Goal: Task Accomplishment & Management: Manage account settings

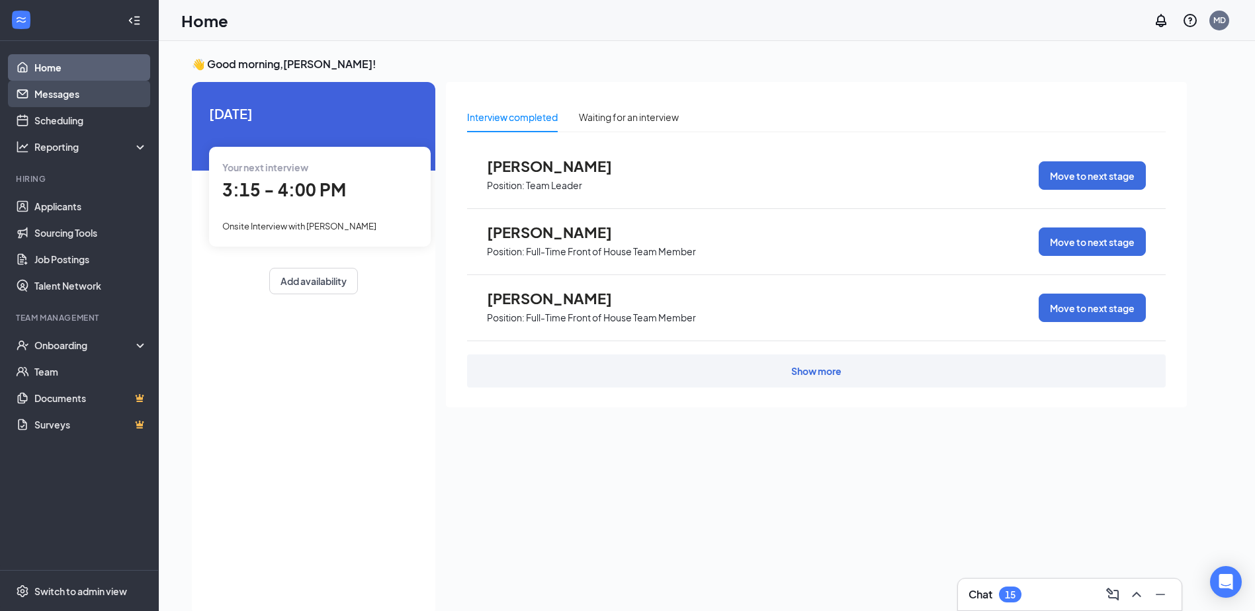
click at [34, 91] on link "Messages" at bounding box center [90, 94] width 113 height 26
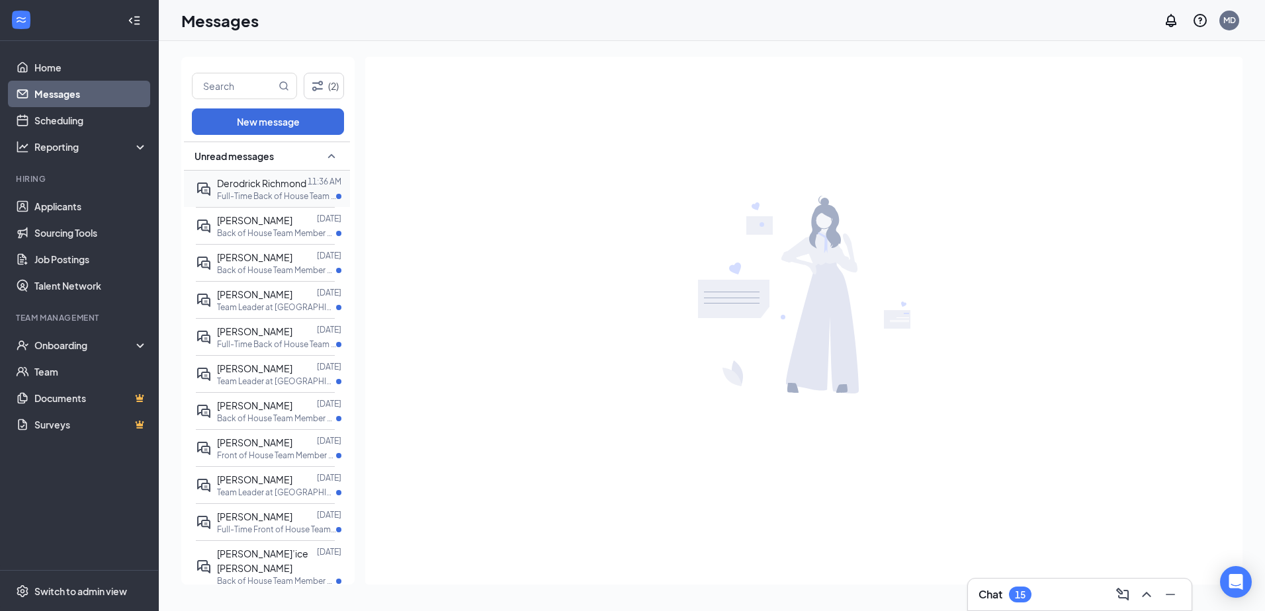
click at [273, 185] on div "Derodrick Richmond" at bounding box center [261, 183] width 89 height 15
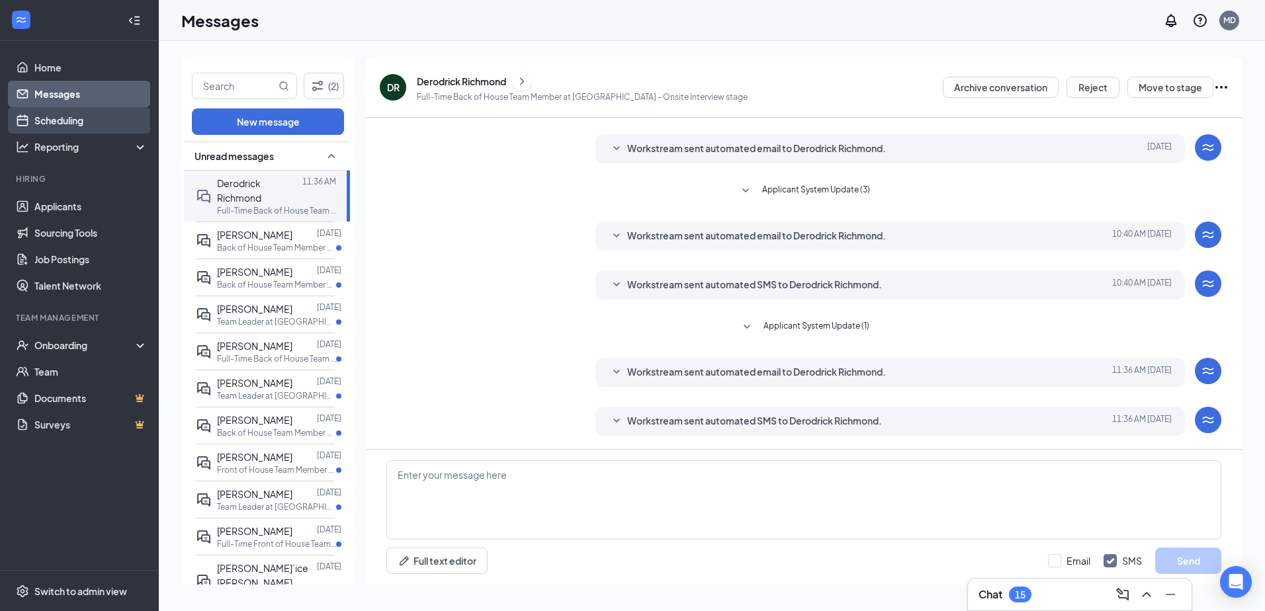
click at [67, 128] on link "Scheduling" at bounding box center [90, 120] width 113 height 26
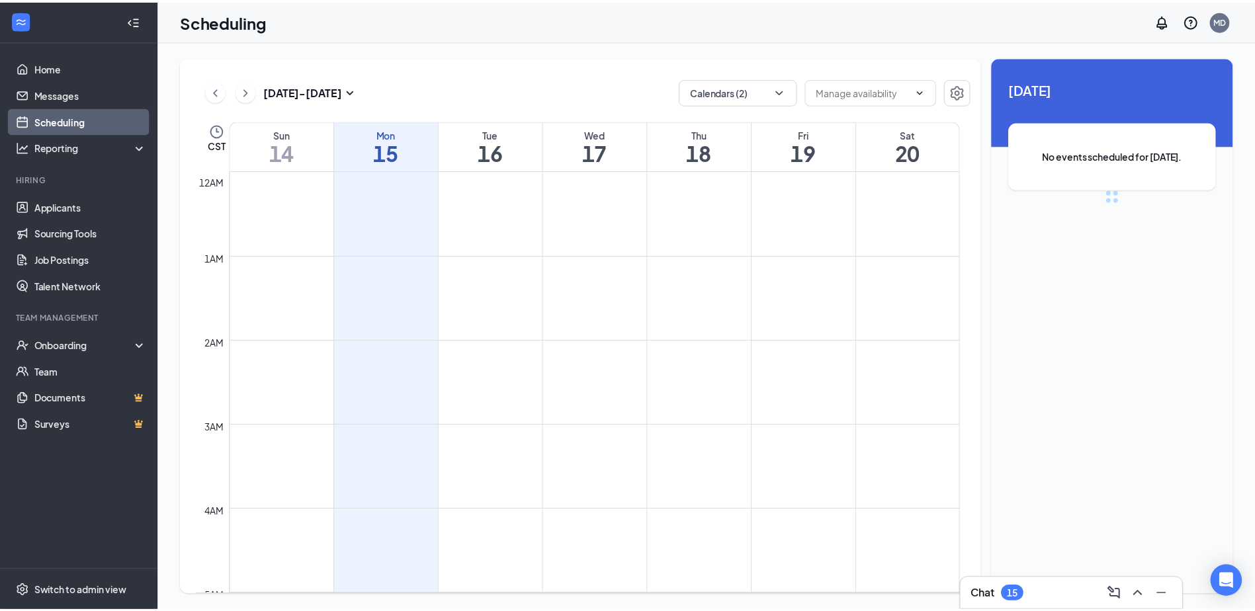
scroll to position [650, 0]
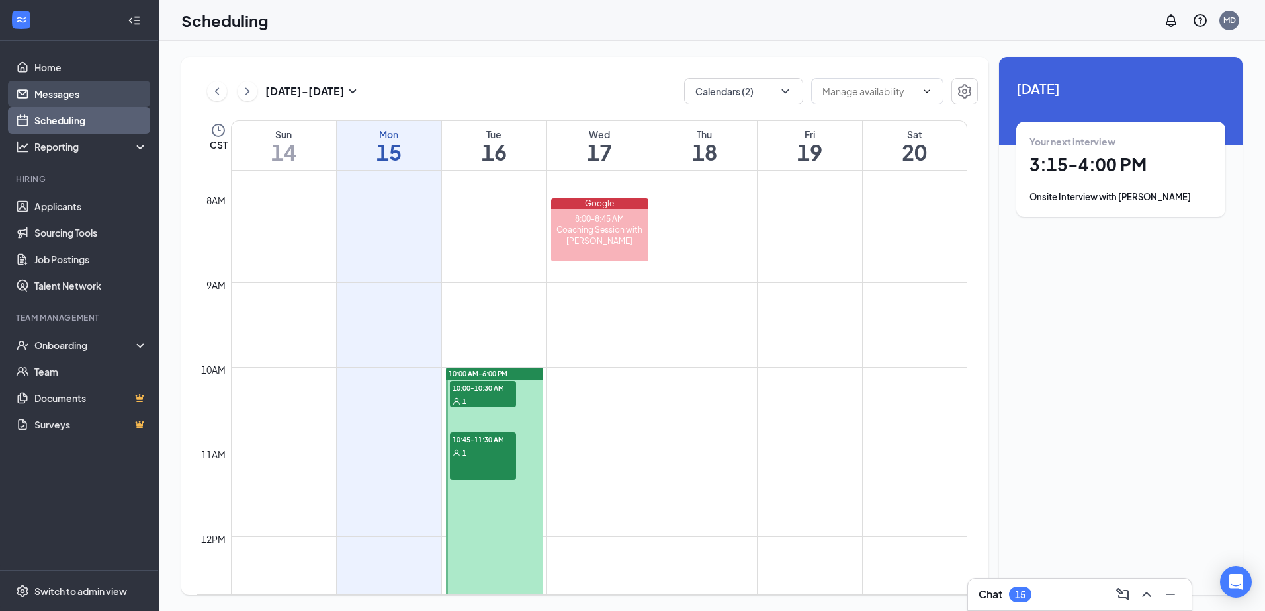
click at [64, 97] on link "Messages" at bounding box center [90, 94] width 113 height 26
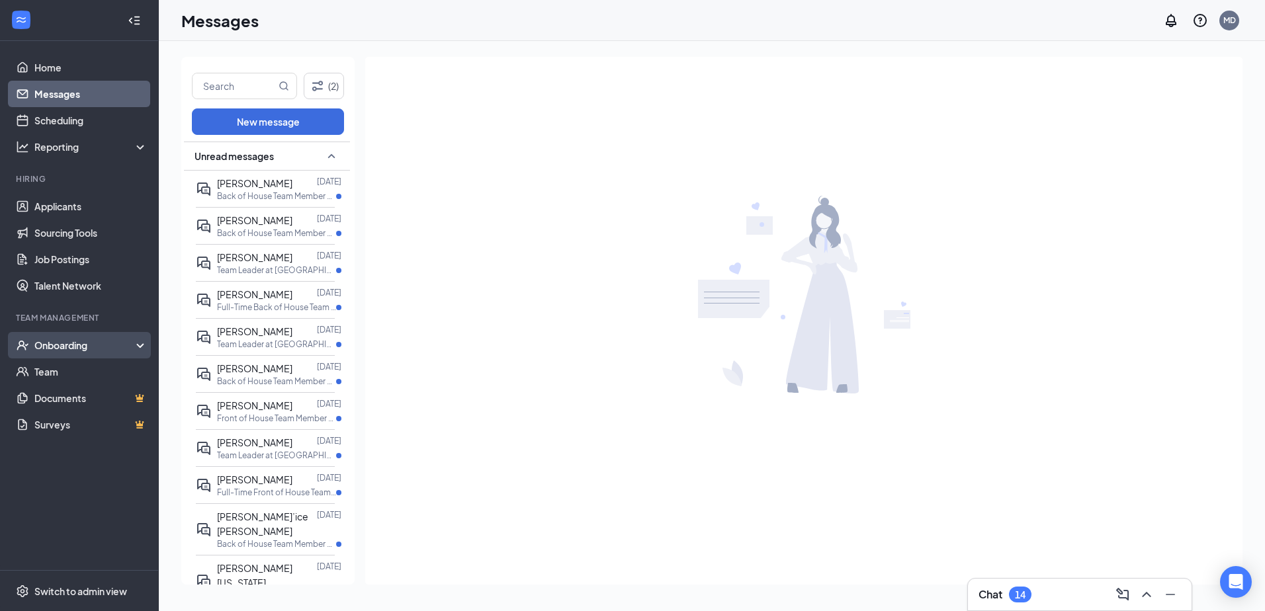
click at [43, 353] on div "Onboarding" at bounding box center [79, 345] width 159 height 26
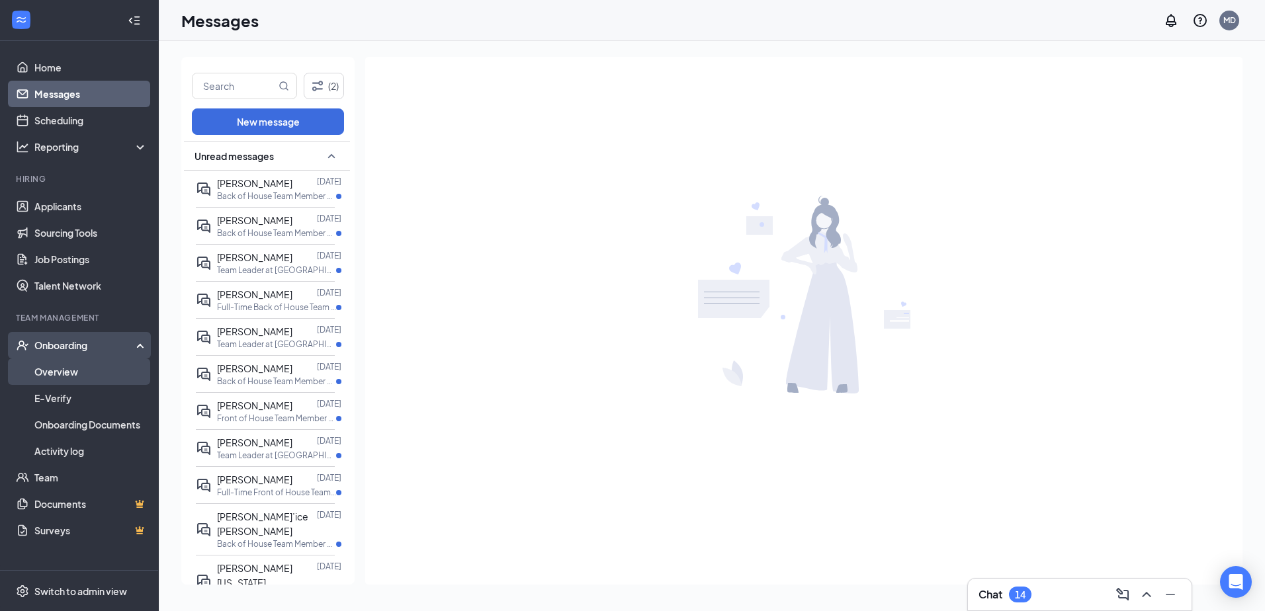
click at [61, 375] on link "Overview" at bounding box center [90, 372] width 113 height 26
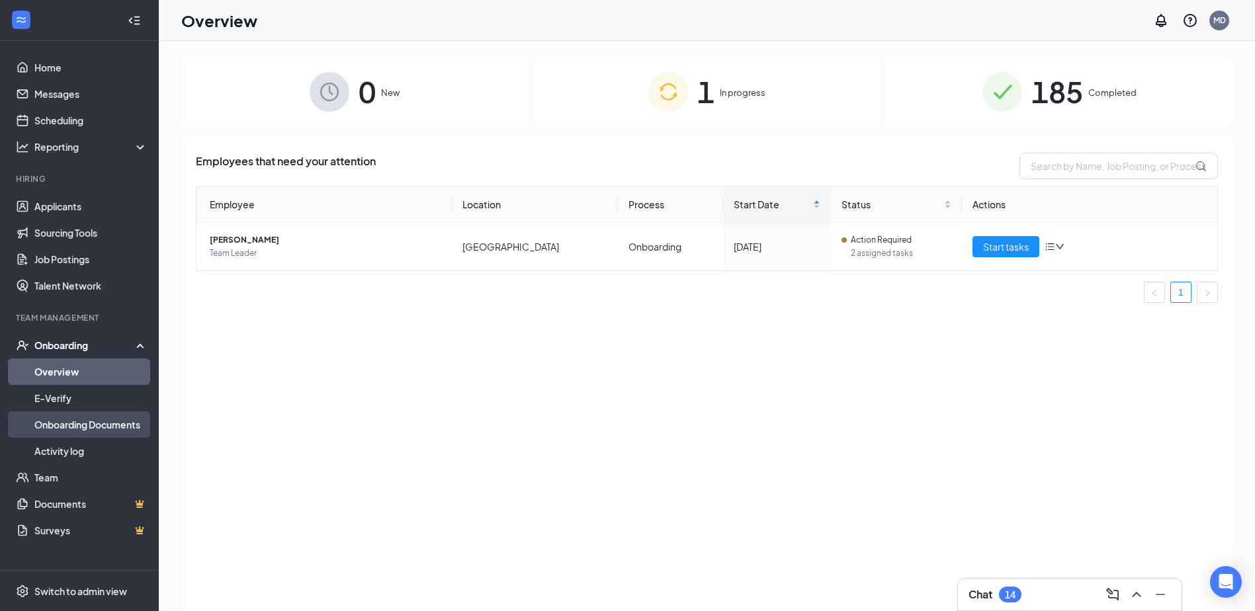
click at [44, 432] on link "Onboarding Documents" at bounding box center [90, 424] width 113 height 26
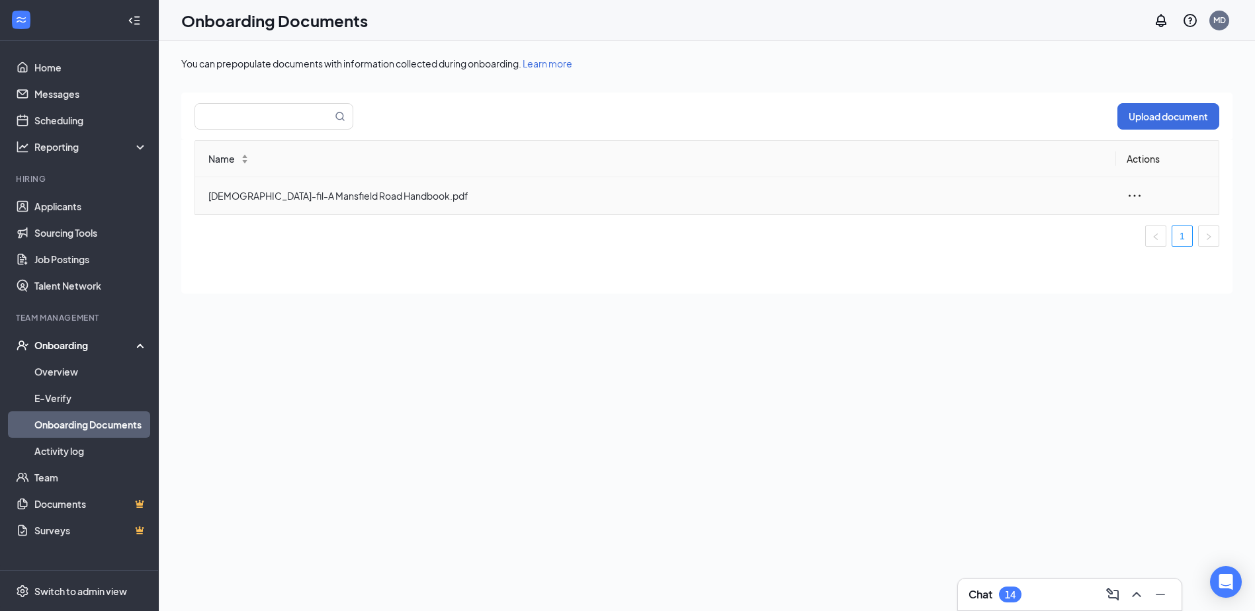
click at [1145, 190] on div at bounding box center [1167, 196] width 81 height 16
click at [1133, 196] on icon "ellipsis" at bounding box center [1135, 196] width 16 height 16
click at [1097, 230] on div "View and download" at bounding box center [1063, 226] width 143 height 16
